Goal: Information Seeking & Learning: Learn about a topic

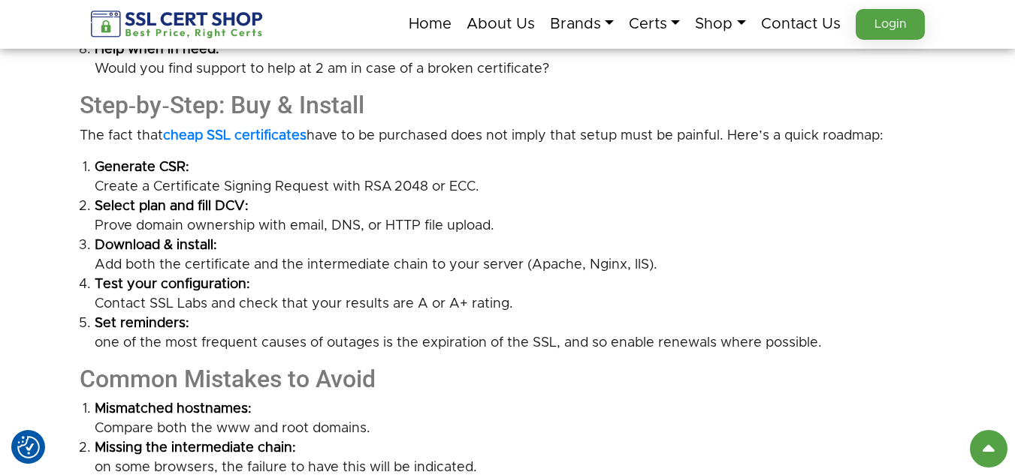
scroll to position [2178, 0]
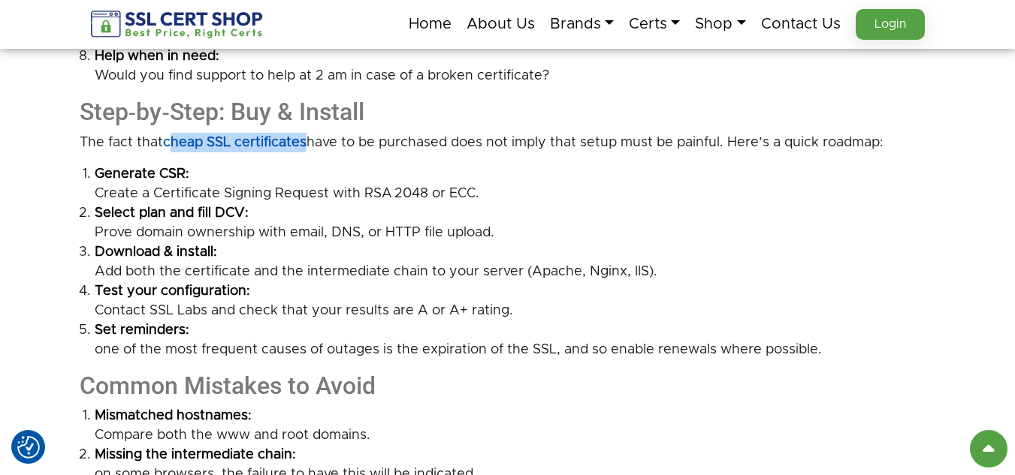
drag, startPoint x: 309, startPoint y: 122, endPoint x: 170, endPoint y: 126, distance: 139.0
click at [170, 133] on p "The fact that cheap SSL certificates have to be purchased does not imply that s…" at bounding box center [508, 143] width 856 height 20
copy strong "cheap SSL certificates"
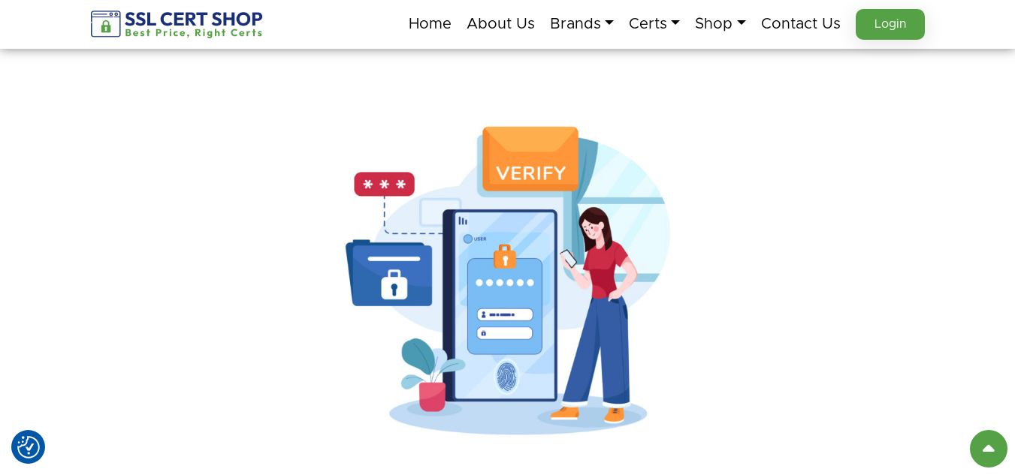
scroll to position [300, 0]
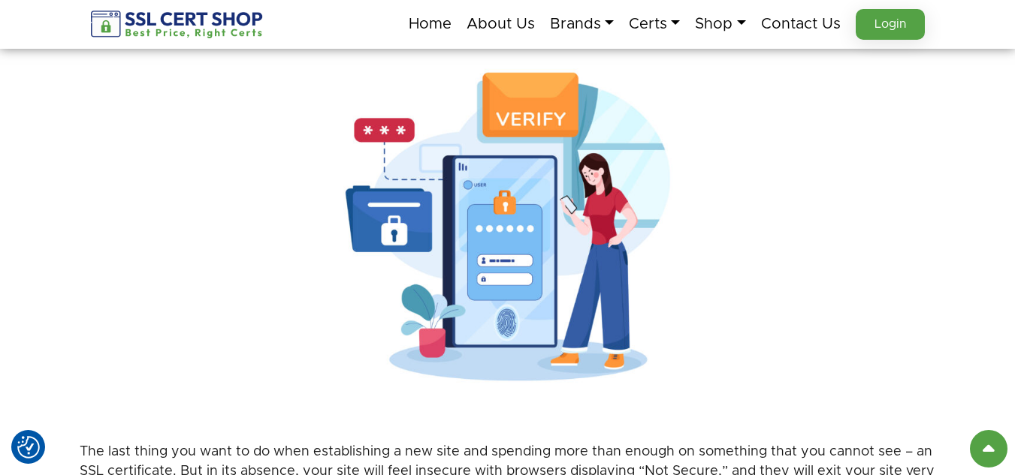
click at [250, 148] on img at bounding box center [507, 226] width 601 height 401
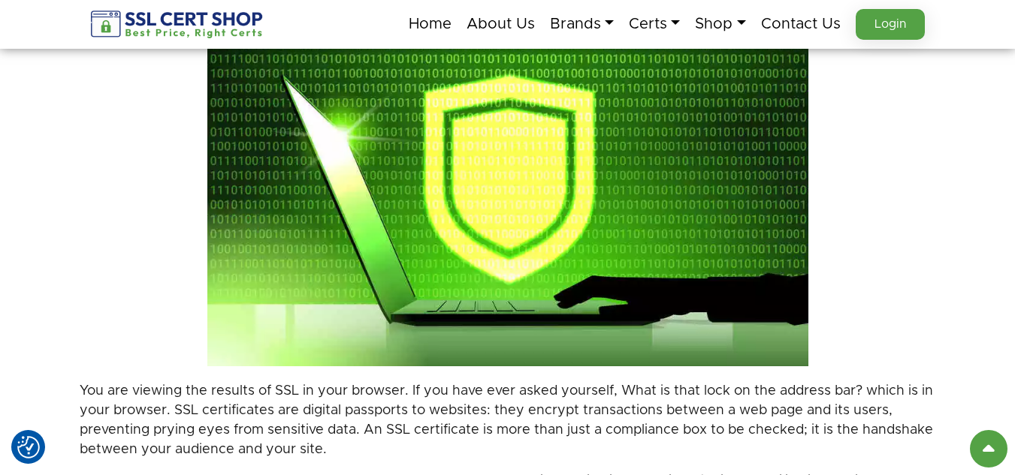
scroll to position [225, 0]
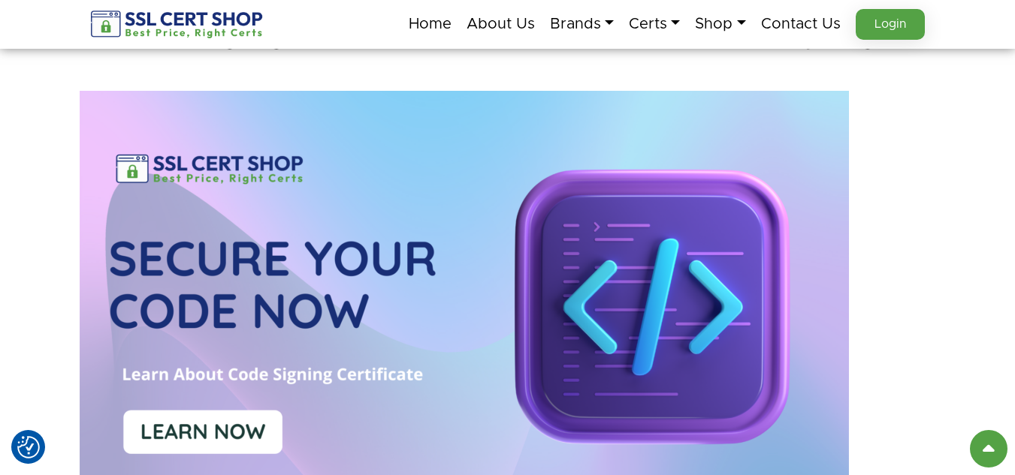
scroll to position [225, 0]
